Goal: Information Seeking & Learning: Find specific fact

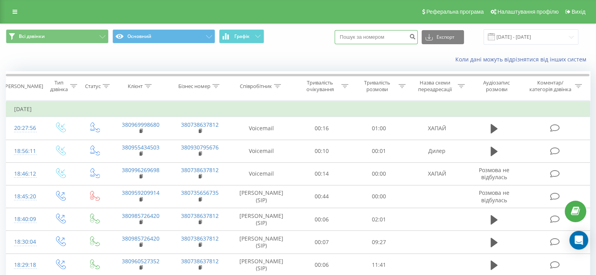
click at [378, 38] on input at bounding box center [376, 37] width 83 height 14
paste input "0974664098"
type input "0974664098"
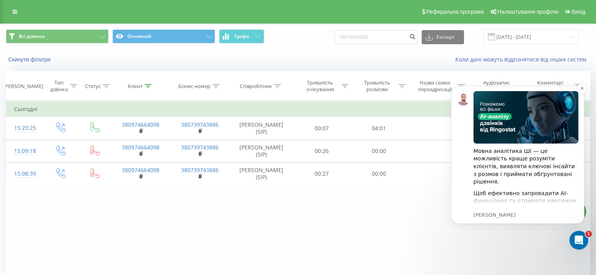
click at [390, 230] on div "Фільтрувати за умовою Дорівнює Введіть значення Скасувати OK Фільтрувати за умо…" at bounding box center [298, 189] width 584 height 176
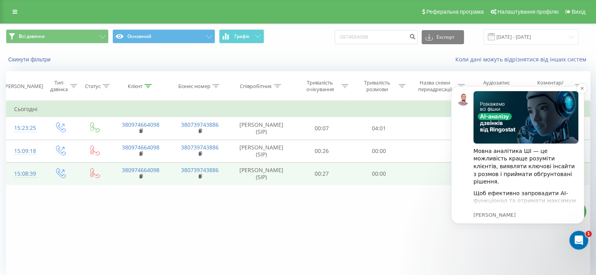
drag, startPoint x: 417, startPoint y: 211, endPoint x: 440, endPoint y: 169, distance: 48.6
click at [417, 211] on div "Фільтрувати за умовою Дорівнює Введіть значення Скасувати OK Фільтрувати за умо…" at bounding box center [298, 189] width 584 height 176
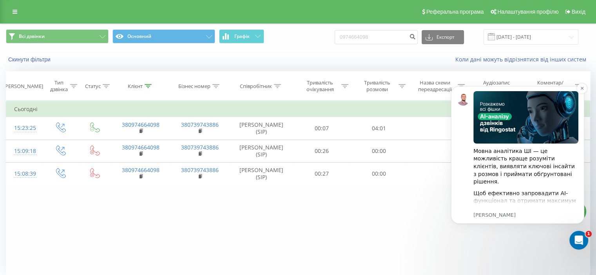
click at [431, 213] on div "Фільтрувати за умовою Дорівнює Введіть значення Скасувати OK Фільтрувати за умо…" at bounding box center [298, 189] width 584 height 176
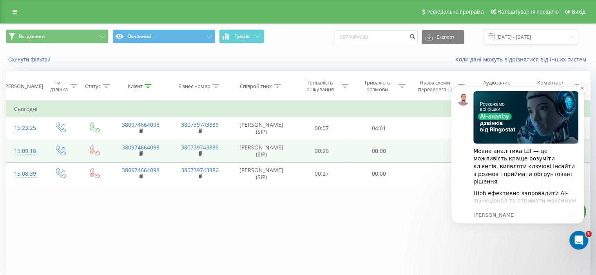
drag, startPoint x: 429, startPoint y: 214, endPoint x: 426, endPoint y: 161, distance: 53.7
click at [429, 214] on div "Фільтрувати за умовою Дорівнює Введіть значення Скасувати OK Фільтрувати за умо…" at bounding box center [298, 189] width 584 height 176
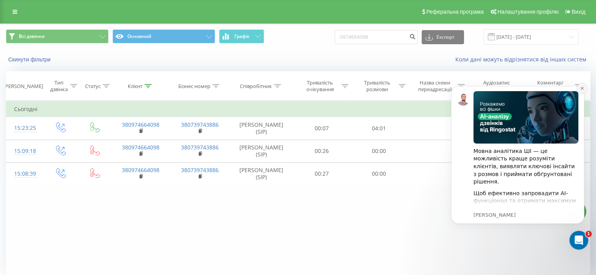
click at [582, 89] on icon "Dismiss notification" at bounding box center [581, 88] width 3 height 3
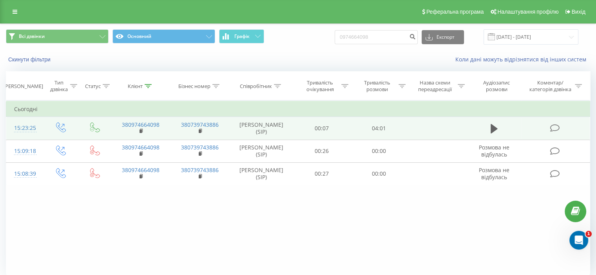
click at [556, 126] on icon at bounding box center [555, 128] width 10 height 8
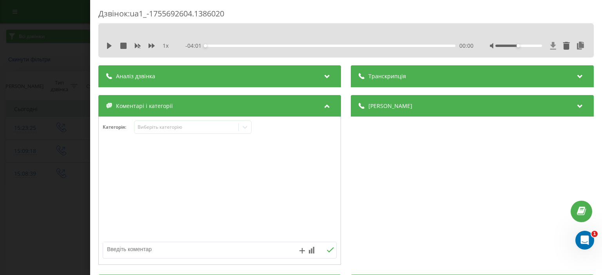
click at [550, 44] on icon at bounding box center [553, 45] width 6 height 7
